Goal: Find specific page/section: Find specific page/section

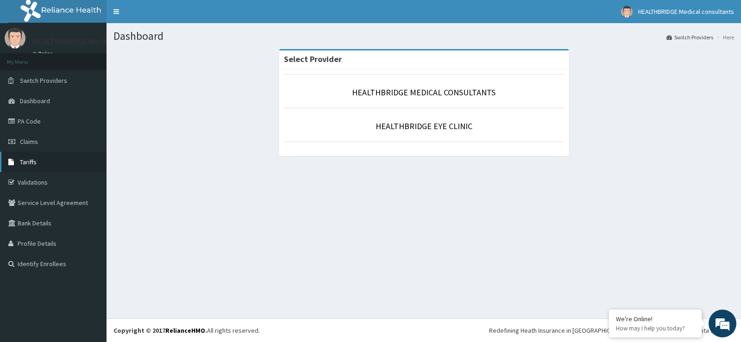
click at [34, 162] on span "Tariffs" at bounding box center [28, 162] width 17 height 8
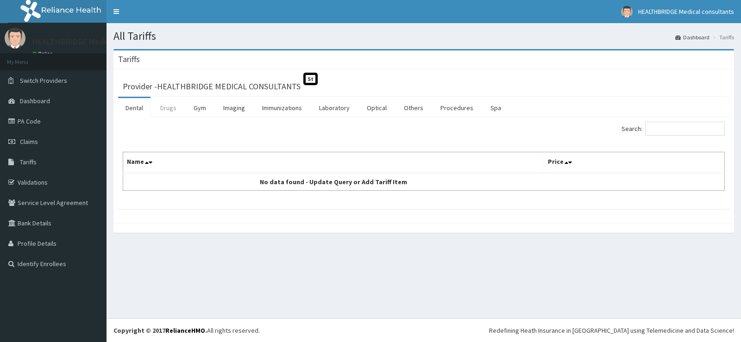
click at [171, 104] on link "Drugs" at bounding box center [168, 107] width 31 height 19
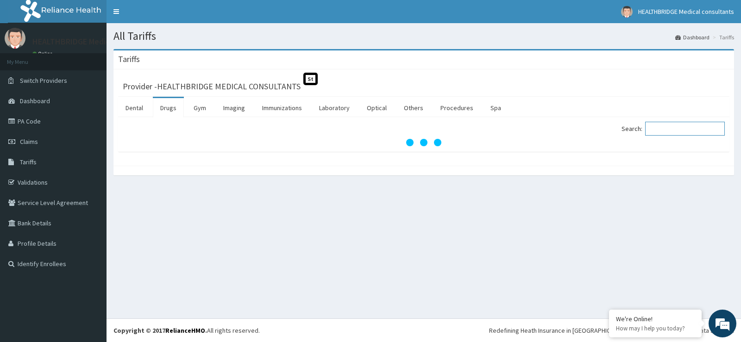
click at [691, 132] on input "Search:" at bounding box center [685, 129] width 80 height 14
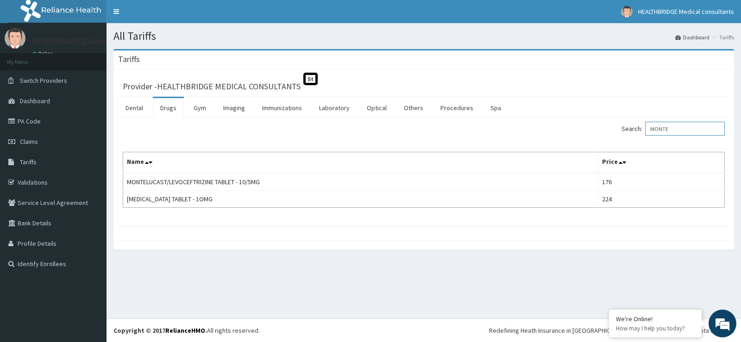
click at [671, 129] on input "MONTE" at bounding box center [685, 129] width 80 height 14
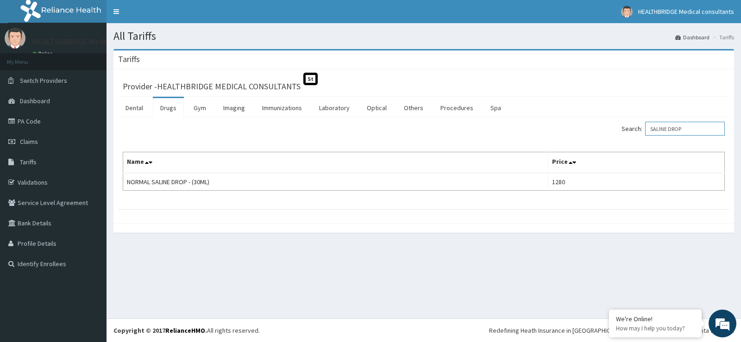
type input "SALINE DROP"
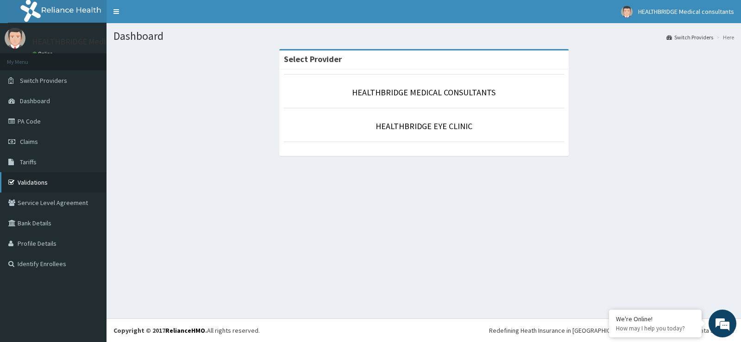
click at [51, 179] on link "Validations" at bounding box center [53, 182] width 107 height 20
